Goal: Transaction & Acquisition: Download file/media

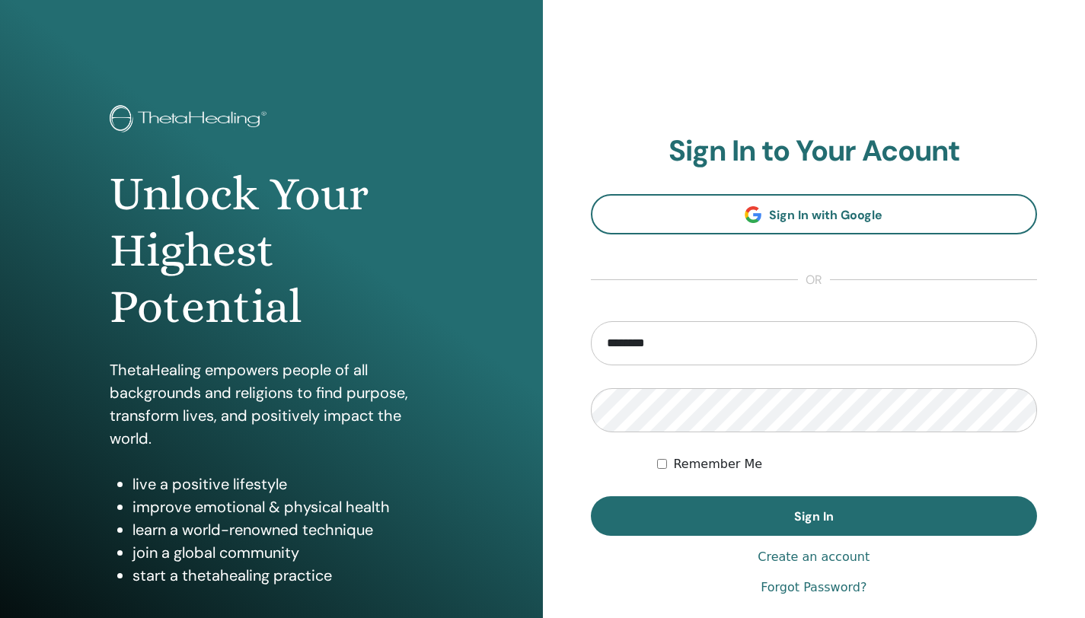
type input "**********"
click at [591, 496] on button "Sign In" at bounding box center [814, 516] width 447 height 40
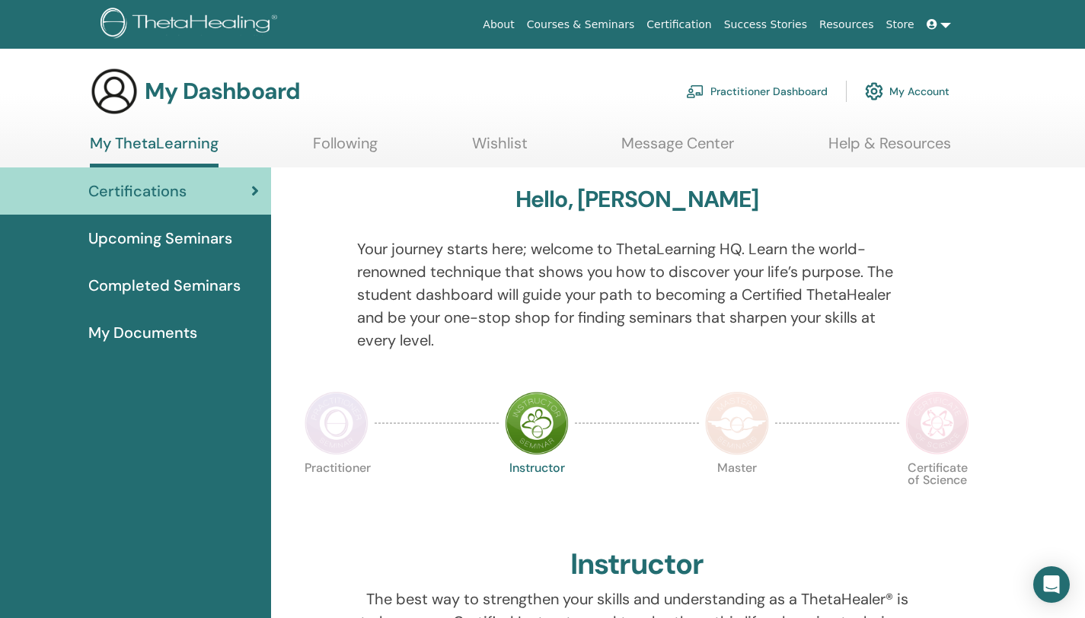
click at [178, 285] on span "Completed Seminars" at bounding box center [164, 285] width 152 height 23
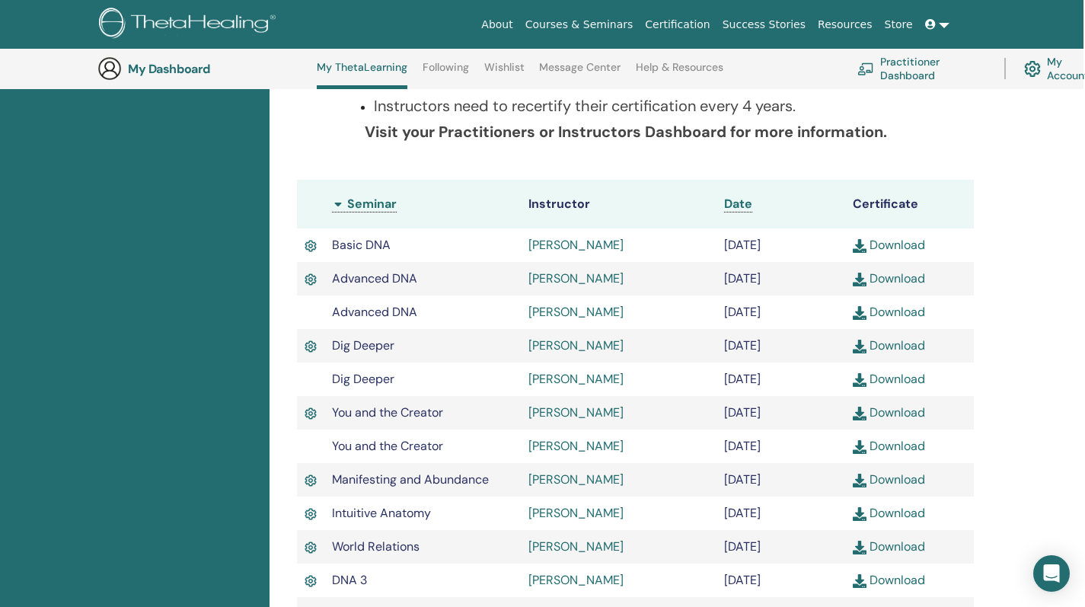
scroll to position [341, 2]
click at [906, 247] on link "Download" at bounding box center [889, 246] width 72 height 16
click at [910, 282] on link "Download" at bounding box center [889, 279] width 72 height 16
click at [908, 314] on link "Download" at bounding box center [889, 313] width 72 height 16
click at [907, 349] on link "Download" at bounding box center [889, 346] width 72 height 16
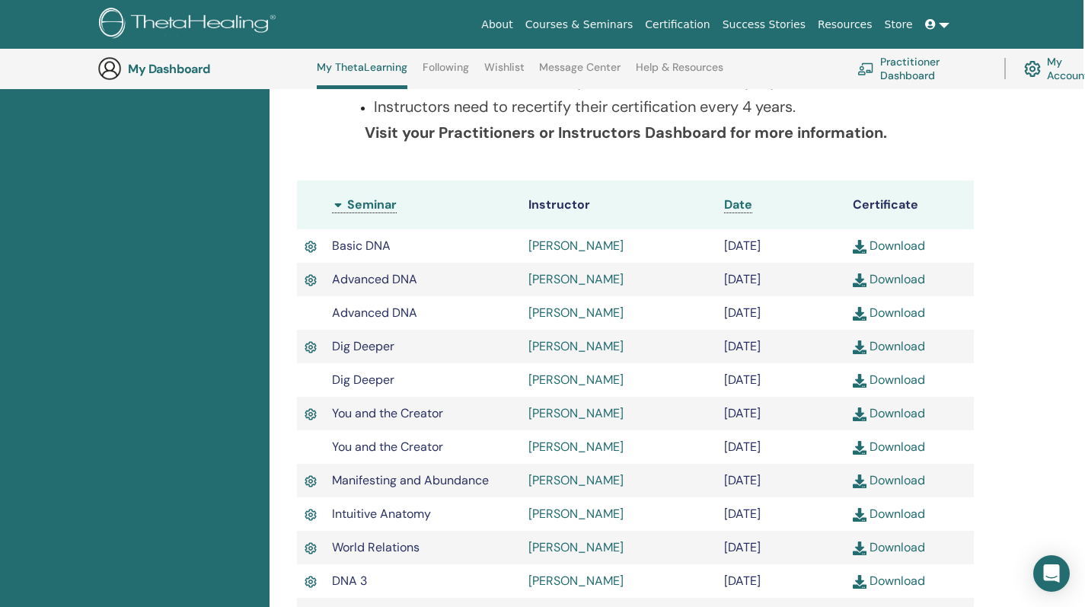
click at [910, 384] on link "Download" at bounding box center [889, 379] width 72 height 16
click at [910, 413] on link "Download" at bounding box center [889, 413] width 72 height 16
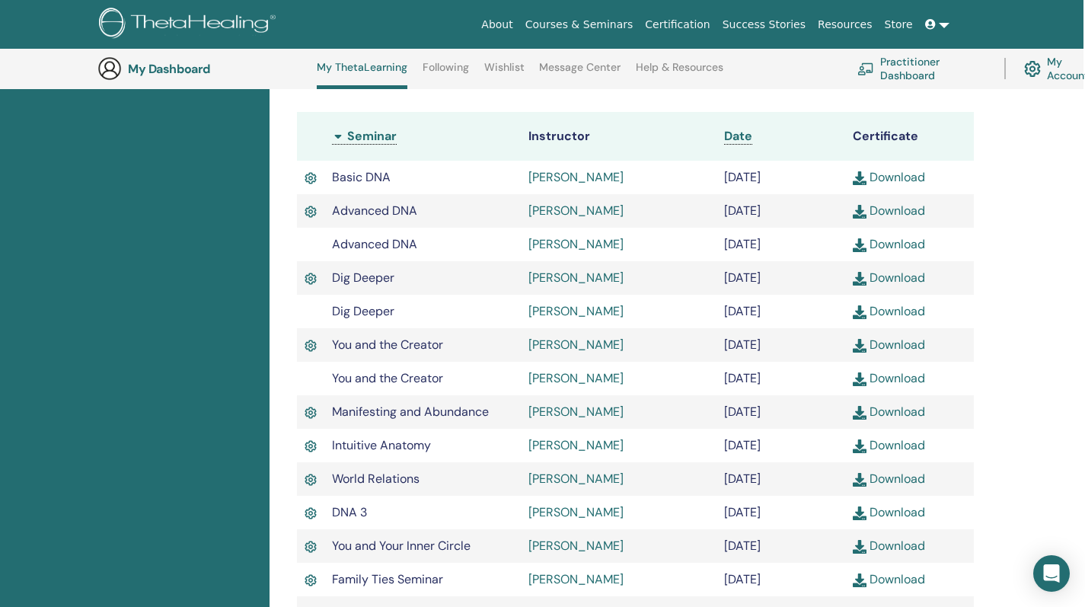
scroll to position [413, 2]
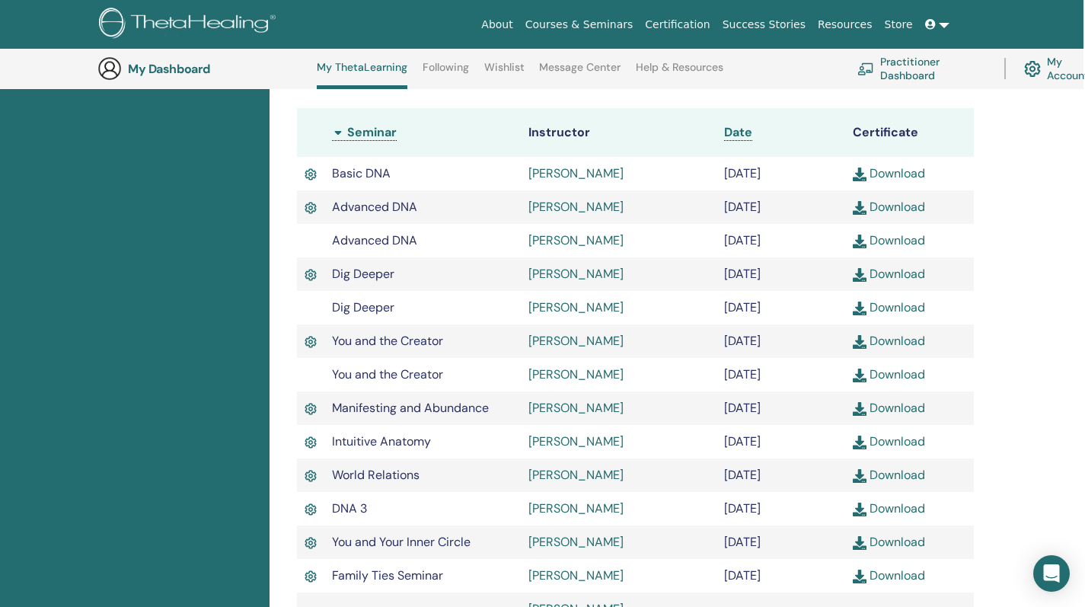
click at [905, 411] on link "Download" at bounding box center [889, 408] width 72 height 16
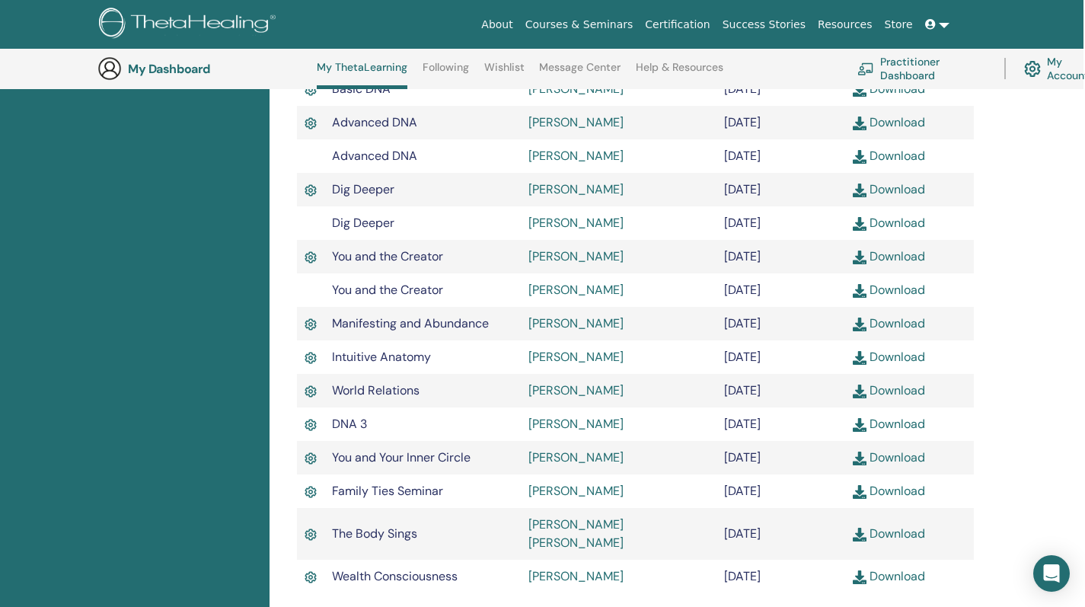
scroll to position [508, 2]
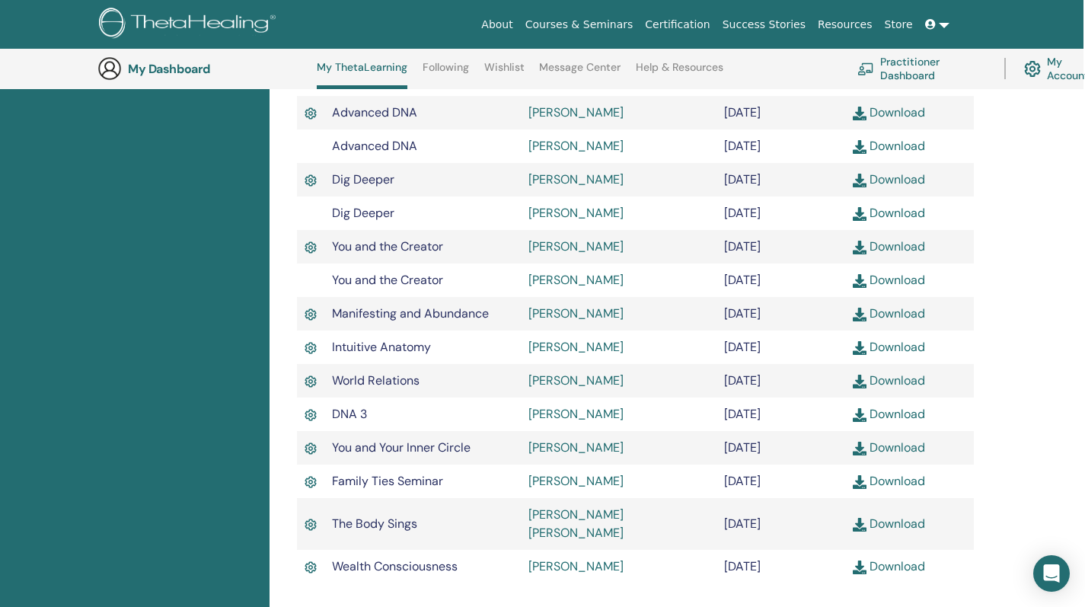
click at [892, 282] on link "Download" at bounding box center [889, 280] width 72 height 16
click at [894, 349] on link "Download" at bounding box center [889, 347] width 72 height 16
click at [891, 382] on link "Download" at bounding box center [889, 380] width 72 height 16
click at [903, 418] on link "Download" at bounding box center [889, 414] width 72 height 16
click at [906, 451] on link "Download" at bounding box center [889, 447] width 72 height 16
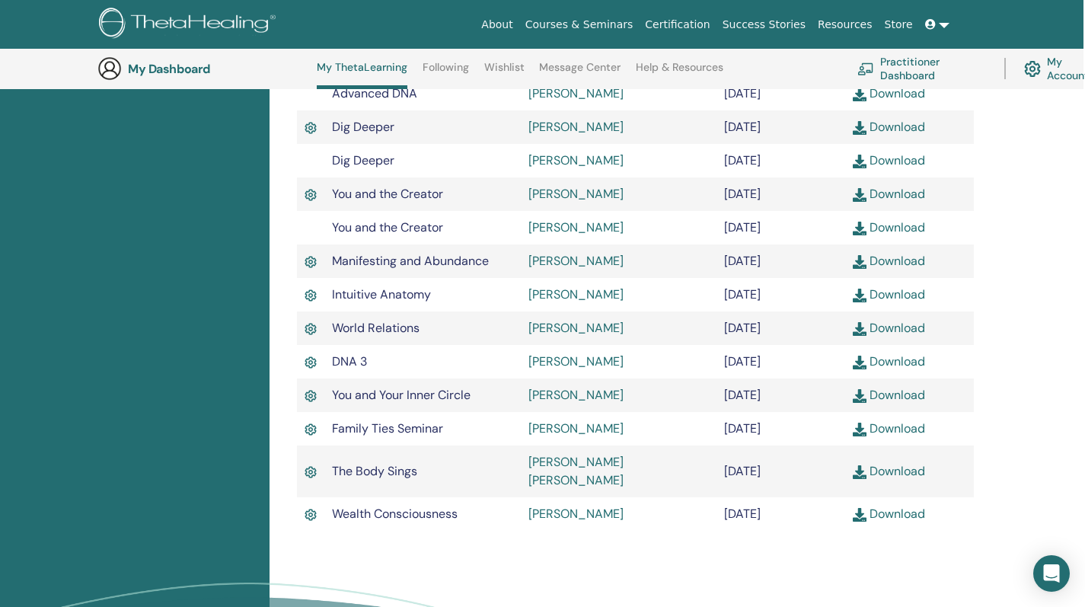
scroll to position [566, 2]
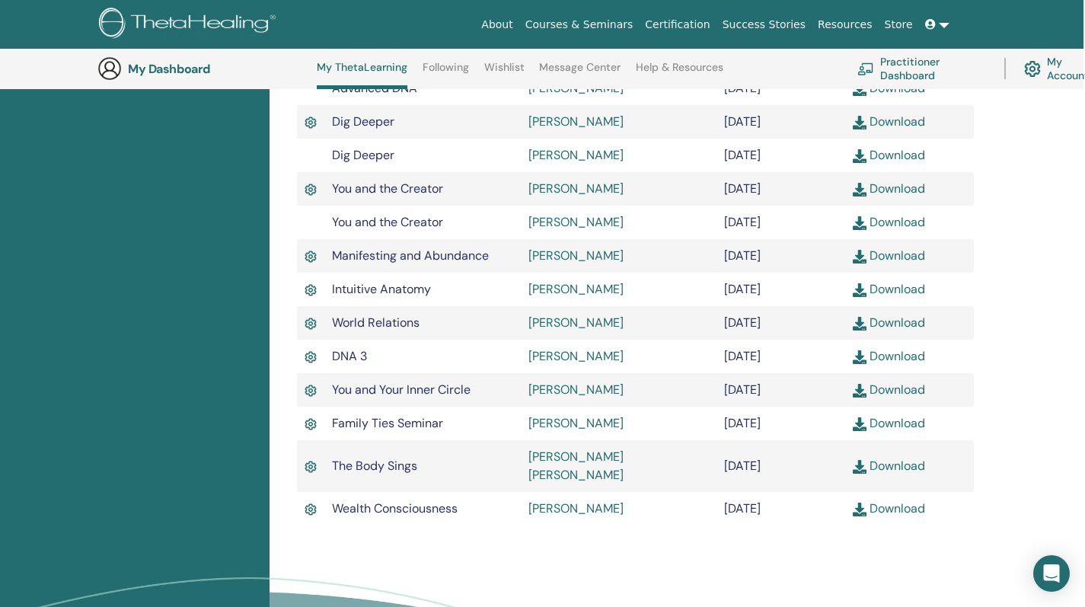
click at [905, 426] on link "Download" at bounding box center [889, 423] width 72 height 16
click at [906, 464] on link "Download" at bounding box center [889, 466] width 72 height 16
click at [908, 500] on link "Download" at bounding box center [889, 508] width 72 height 16
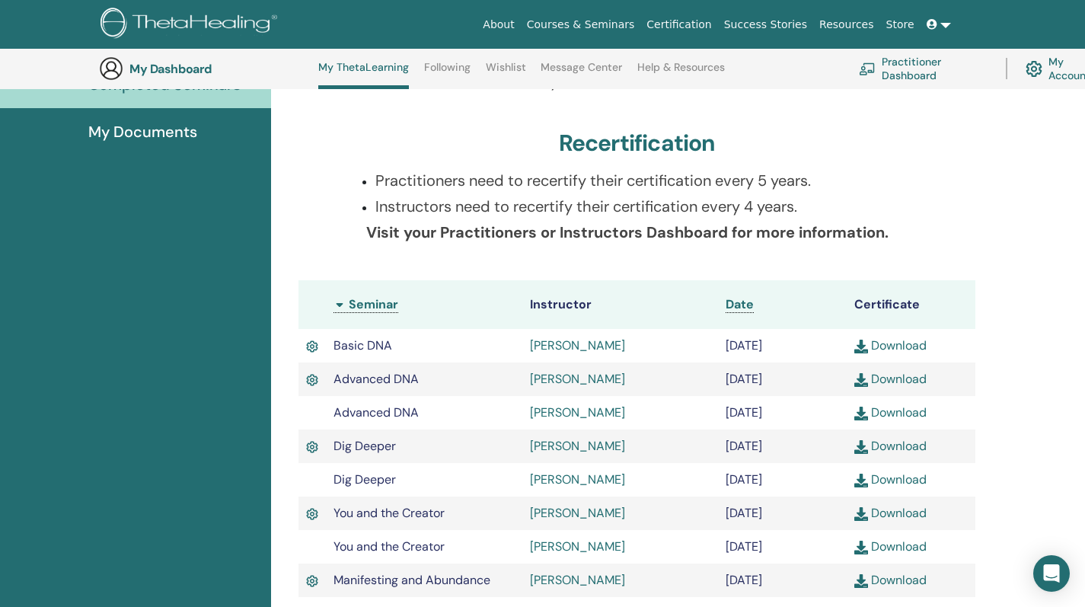
scroll to position [242, 0]
